Goal: Communication & Community: Participate in discussion

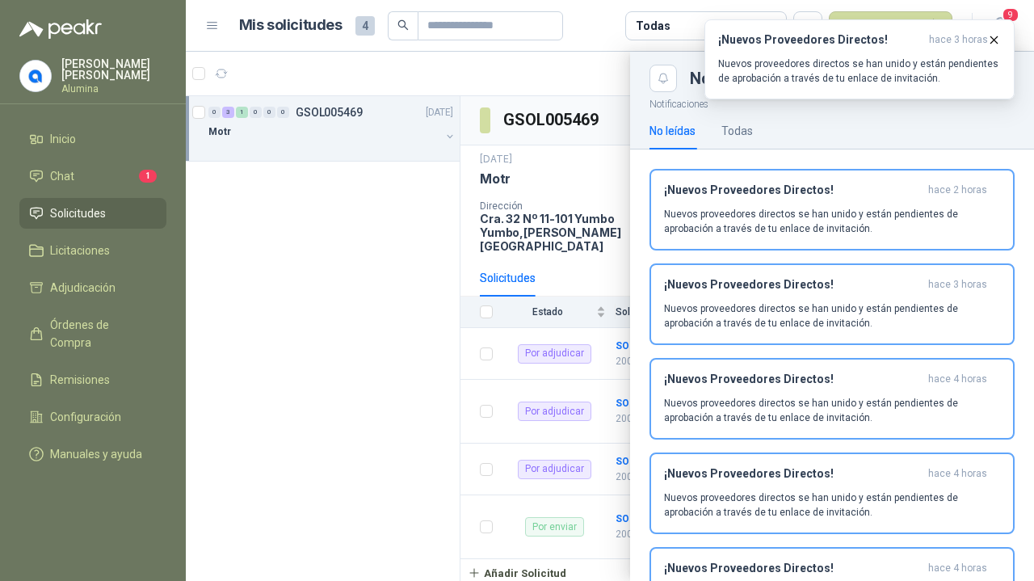
click at [992, 42] on icon "button" at bounding box center [994, 40] width 14 height 14
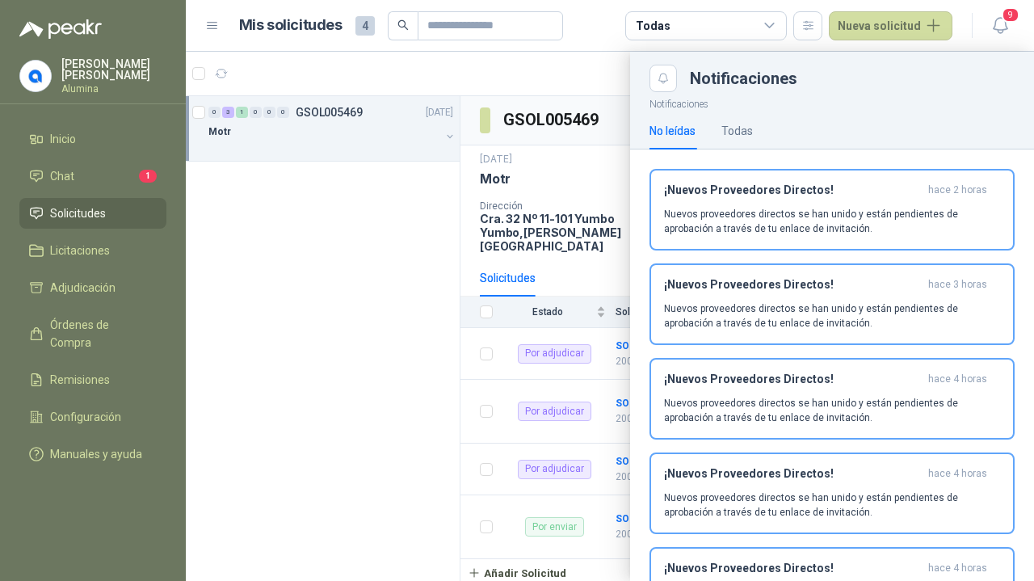
click at [1004, 26] on icon "button" at bounding box center [1001, 25] width 20 height 20
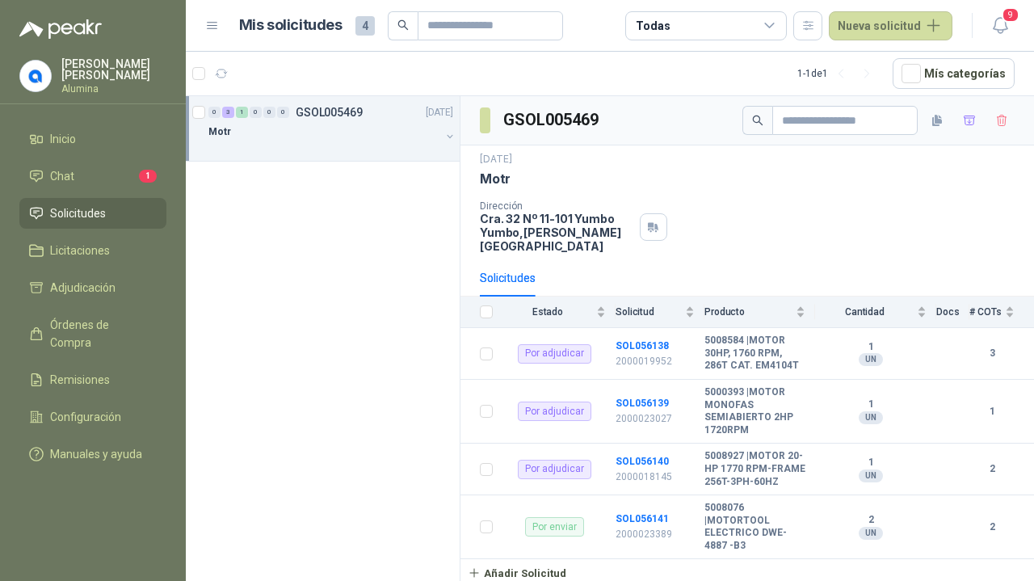
click at [1004, 26] on icon "button" at bounding box center [1001, 25] width 20 height 20
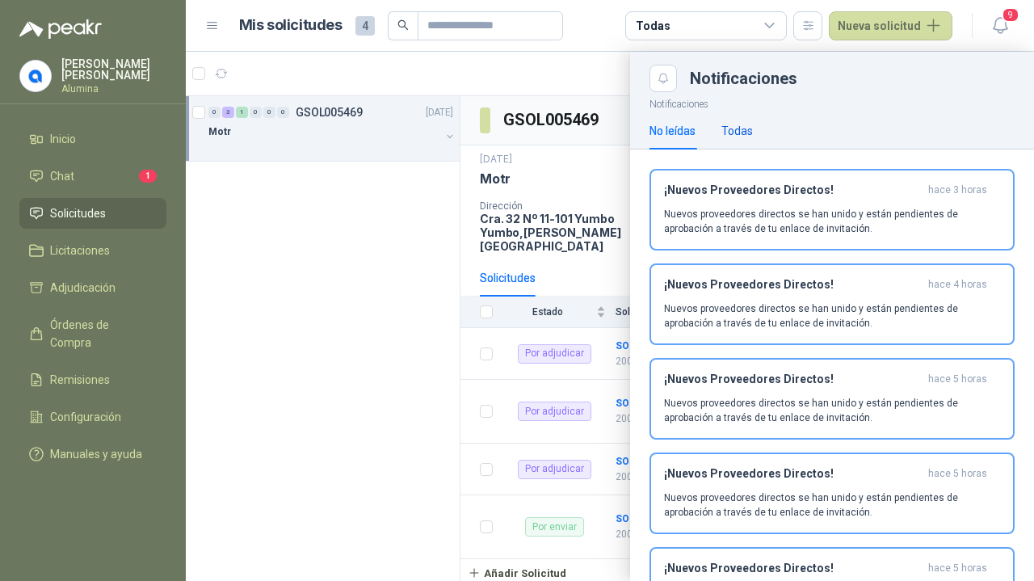
click at [746, 129] on div "Todas" at bounding box center [738, 131] width 32 height 18
click at [689, 122] on div "No leídas" at bounding box center [673, 131] width 46 height 18
click at [792, 202] on div "¡Nuevos Proveedores Directos! hace 3 horas Nuevos proveedores directos se han u…" at bounding box center [832, 209] width 336 height 53
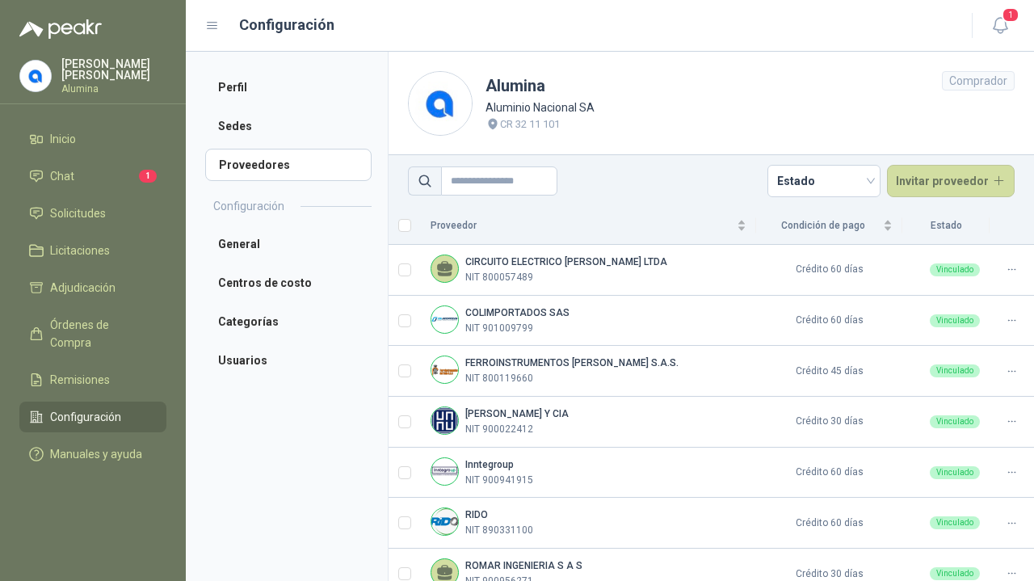
click at [992, 24] on icon "button" at bounding box center [1001, 25] width 20 height 20
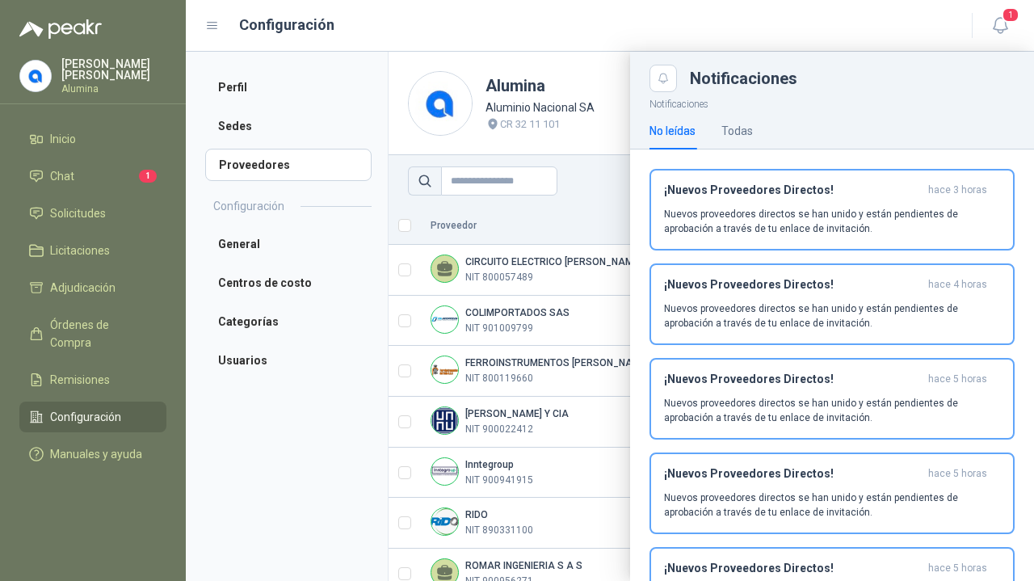
click at [992, 28] on icon "button" at bounding box center [1001, 25] width 20 height 20
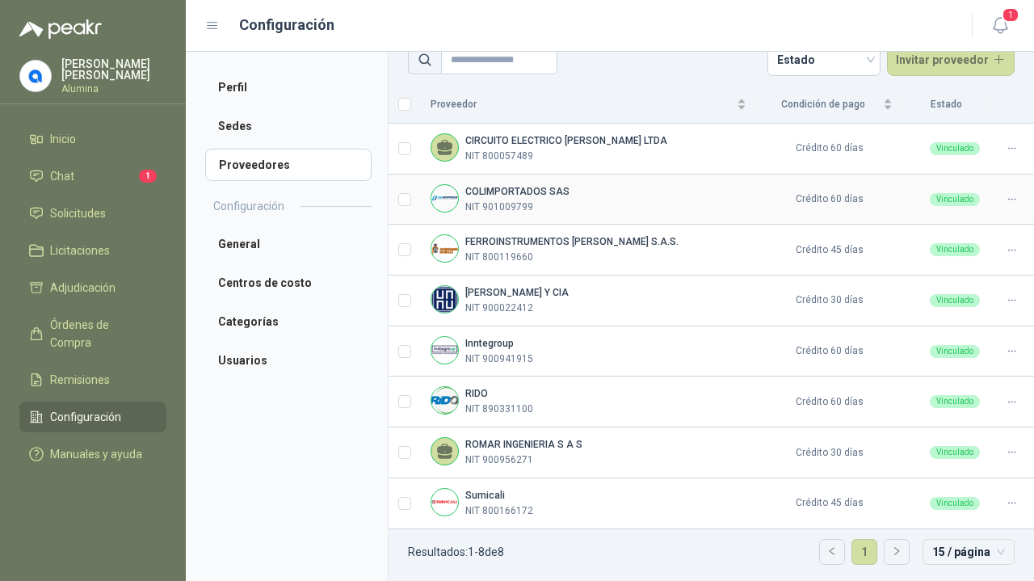
scroll to position [121, 0]
click at [101, 168] on li "Chat 1" at bounding box center [93, 176] width 128 height 18
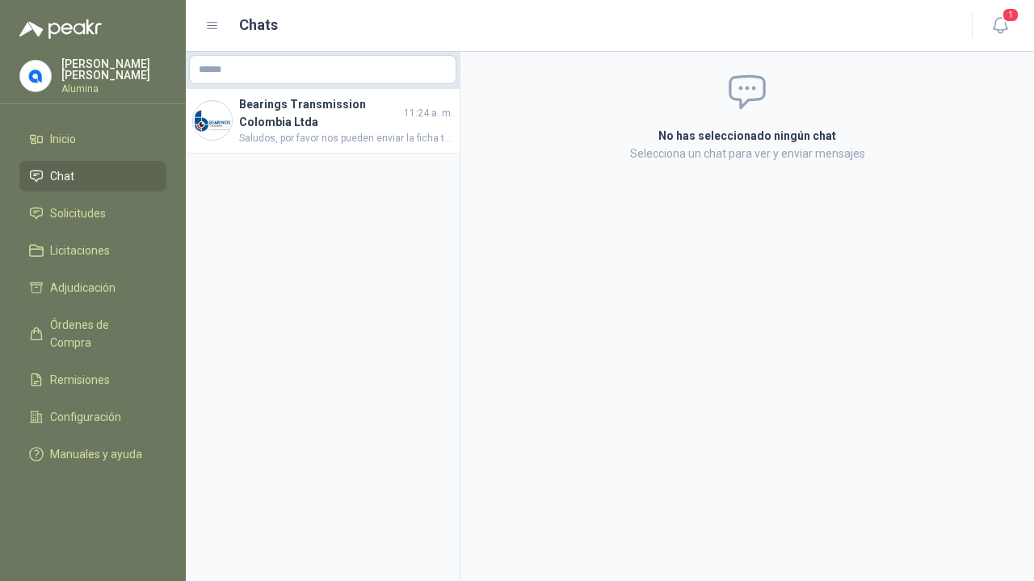
click at [306, 145] on span "Saludos, por favor nos pueden enviar la ficha técnica del motor ofrecido, tambi…" at bounding box center [346, 138] width 214 height 15
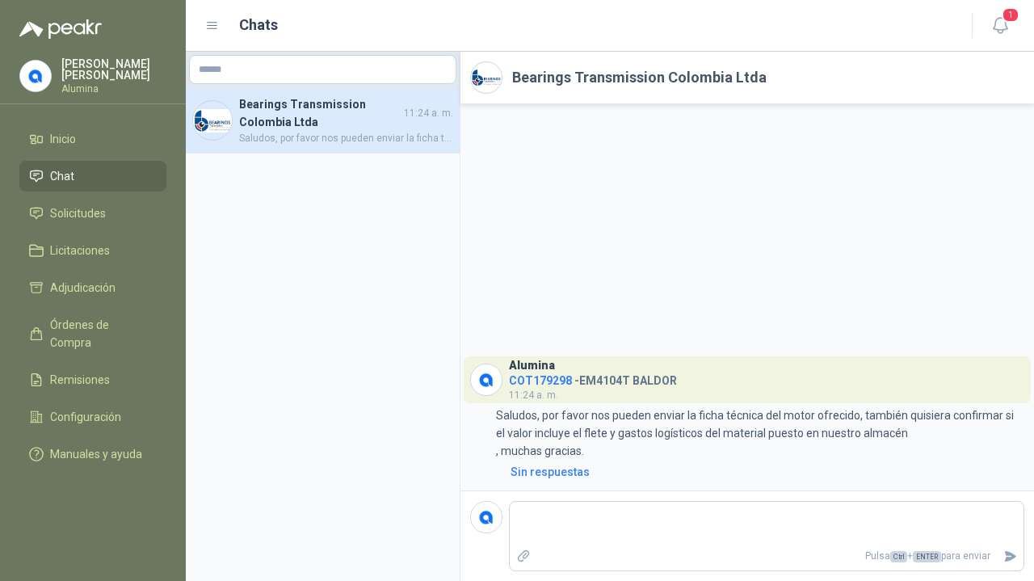
click at [63, 148] on link "Inicio" at bounding box center [92, 139] width 147 height 31
